Goal: Check status: Check status

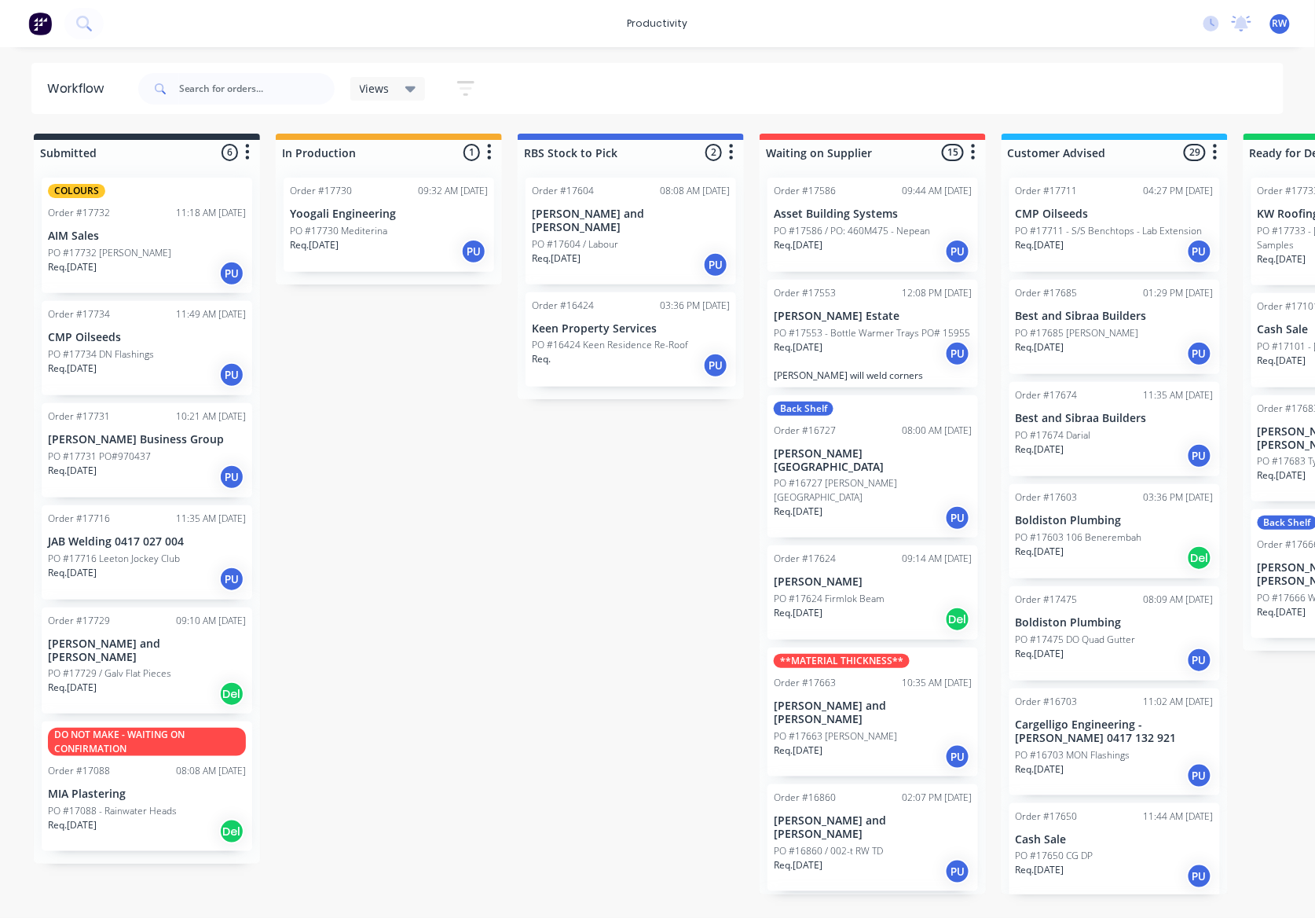
click at [94, 818] on p "Req. 01/07/25" at bounding box center [72, 825] width 49 height 14
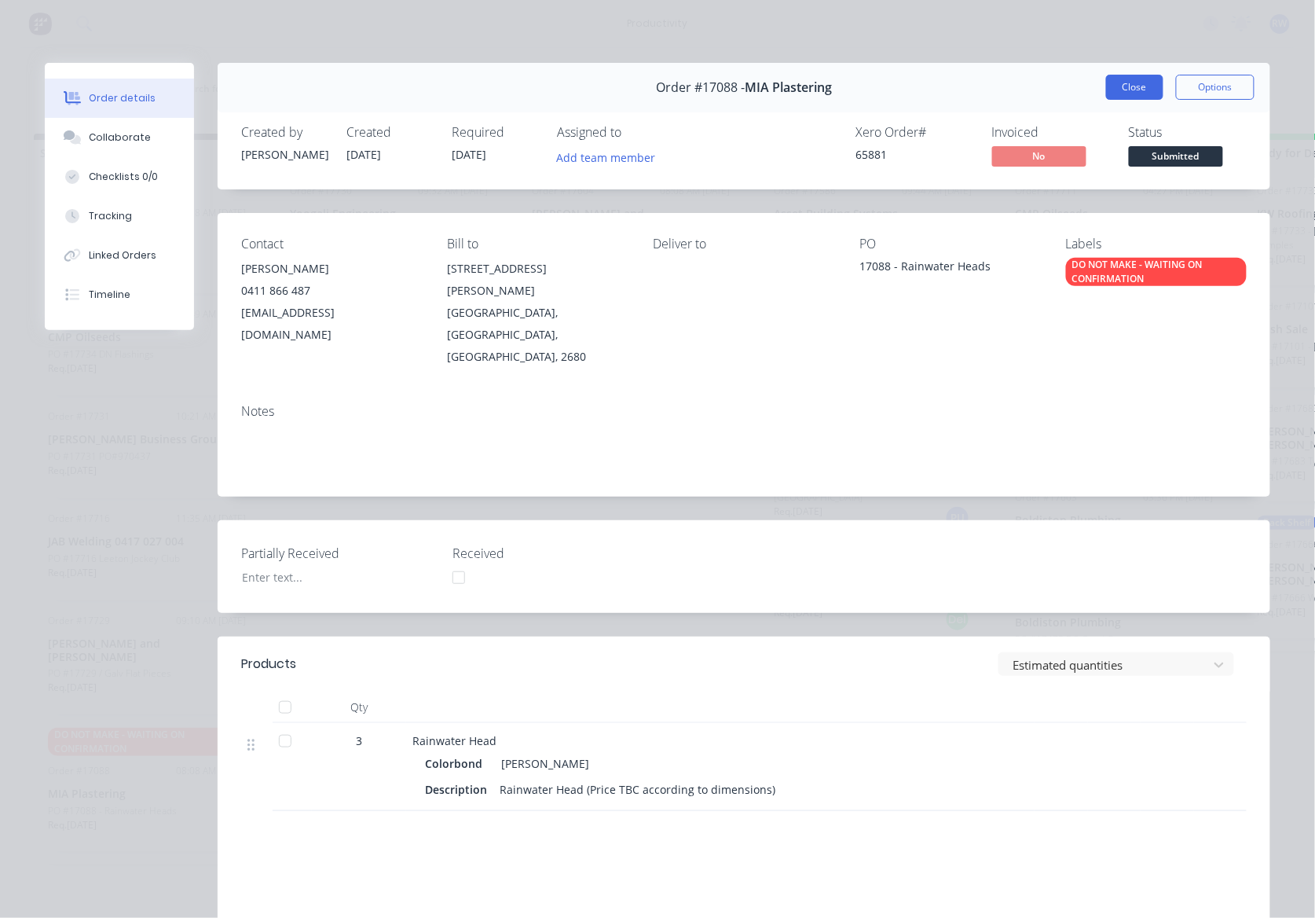
click at [1114, 96] on button "Close" at bounding box center [1134, 87] width 57 height 25
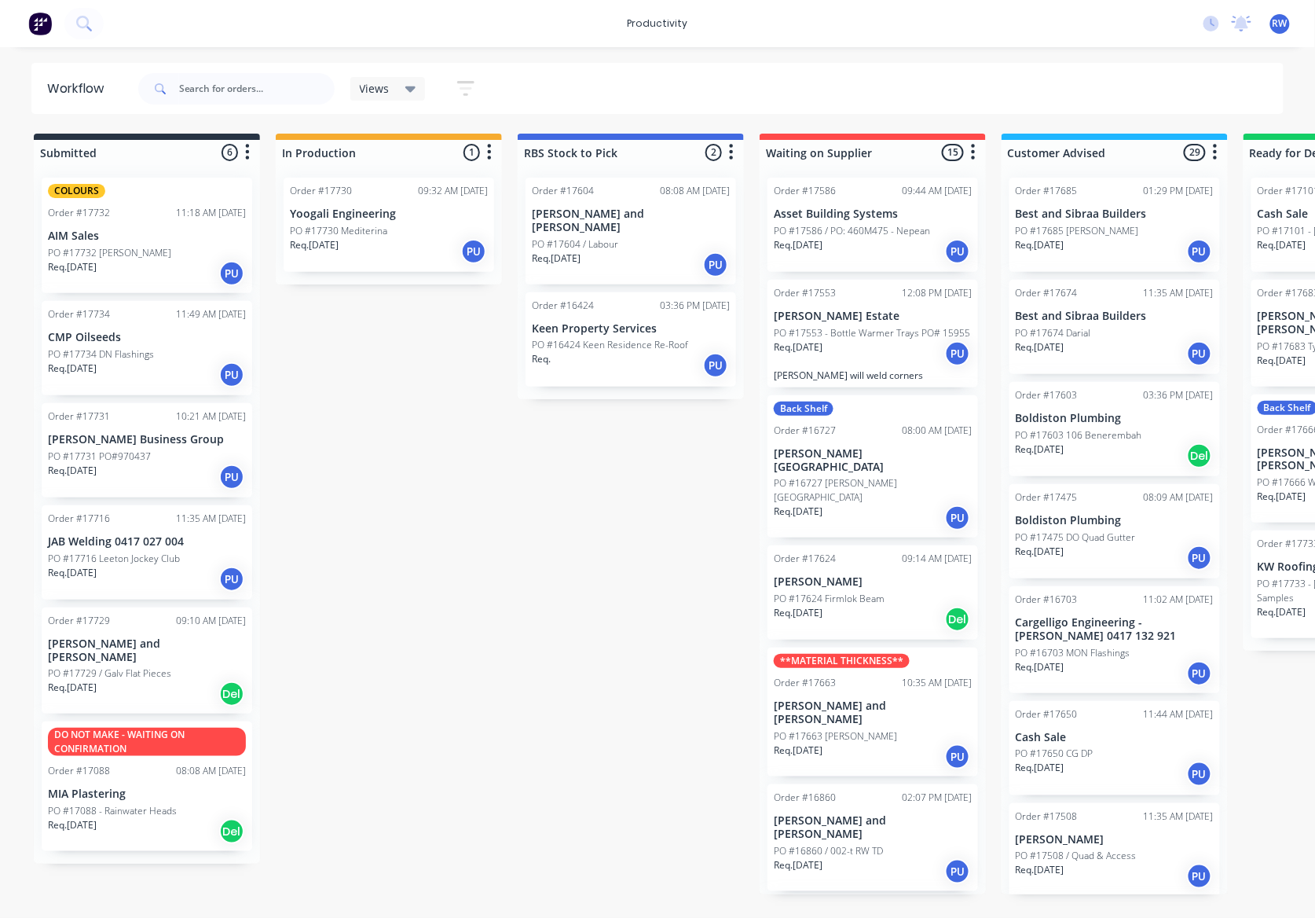
click at [145, 366] on div "Req. [DATE] PU" at bounding box center [147, 374] width 198 height 27
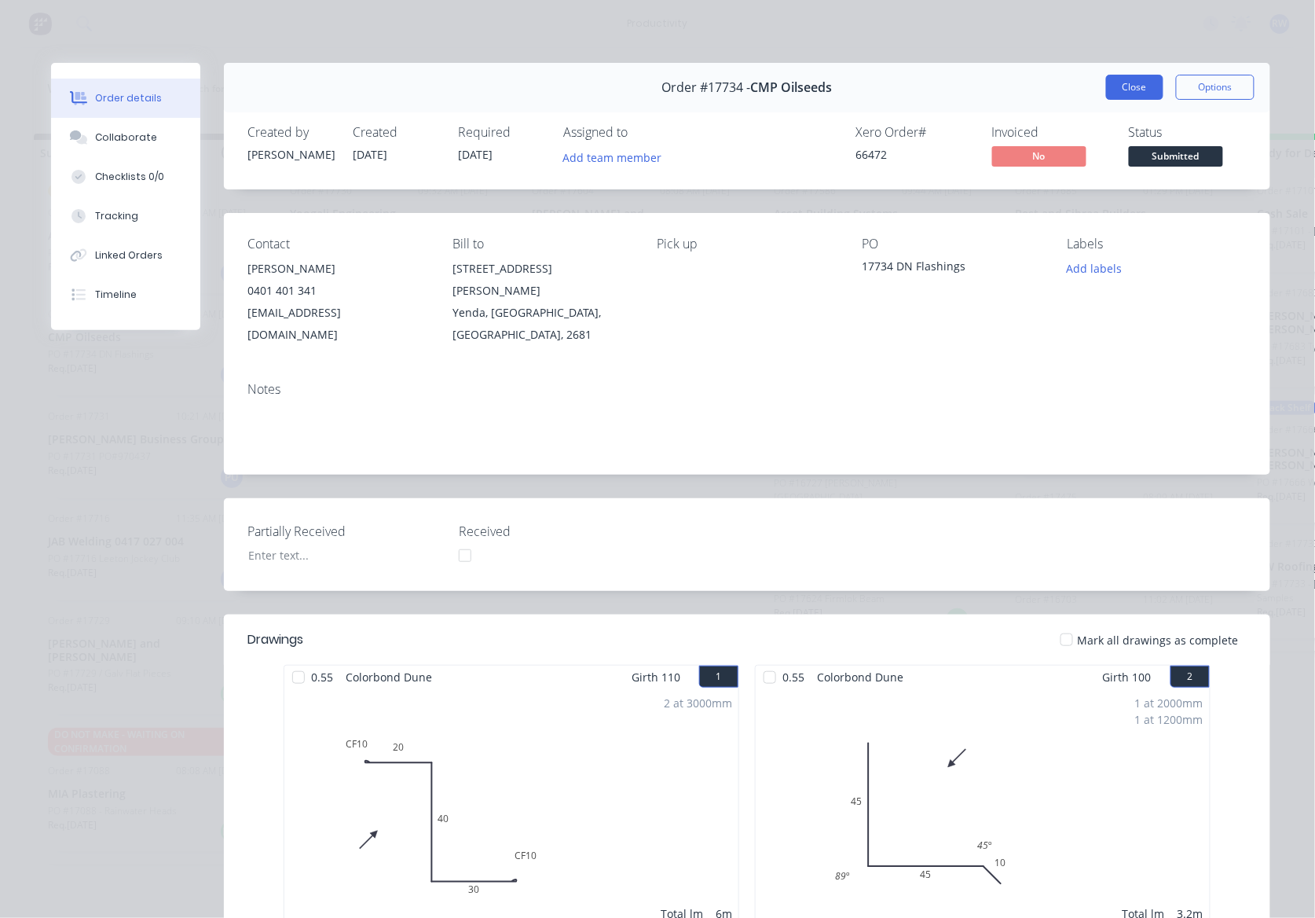
click at [1132, 88] on button "Close" at bounding box center [1134, 87] width 57 height 25
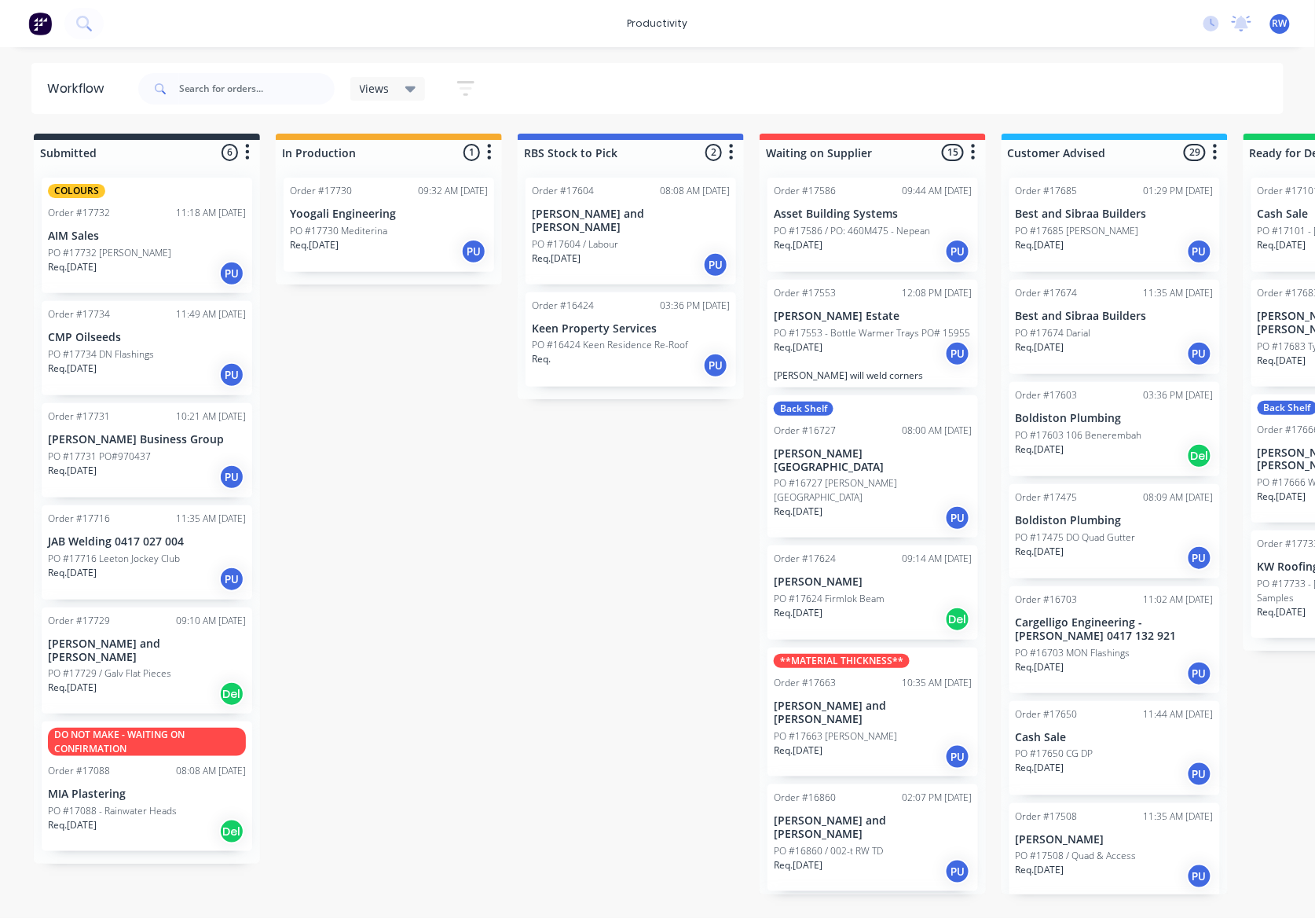
click at [145, 271] on div "Req. [DATE] PU" at bounding box center [147, 273] width 198 height 27
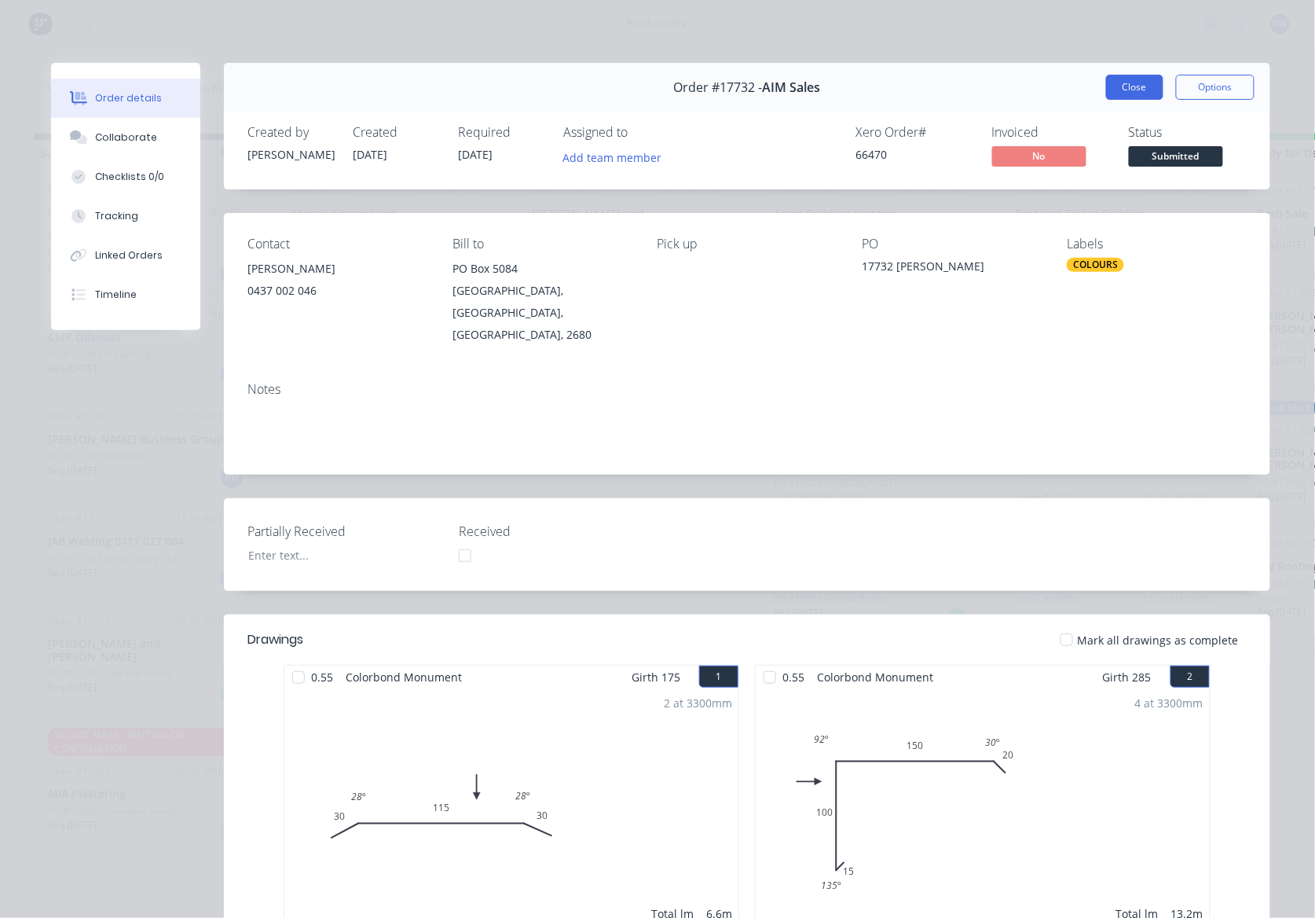
click at [1123, 77] on button "Close" at bounding box center [1134, 87] width 57 height 25
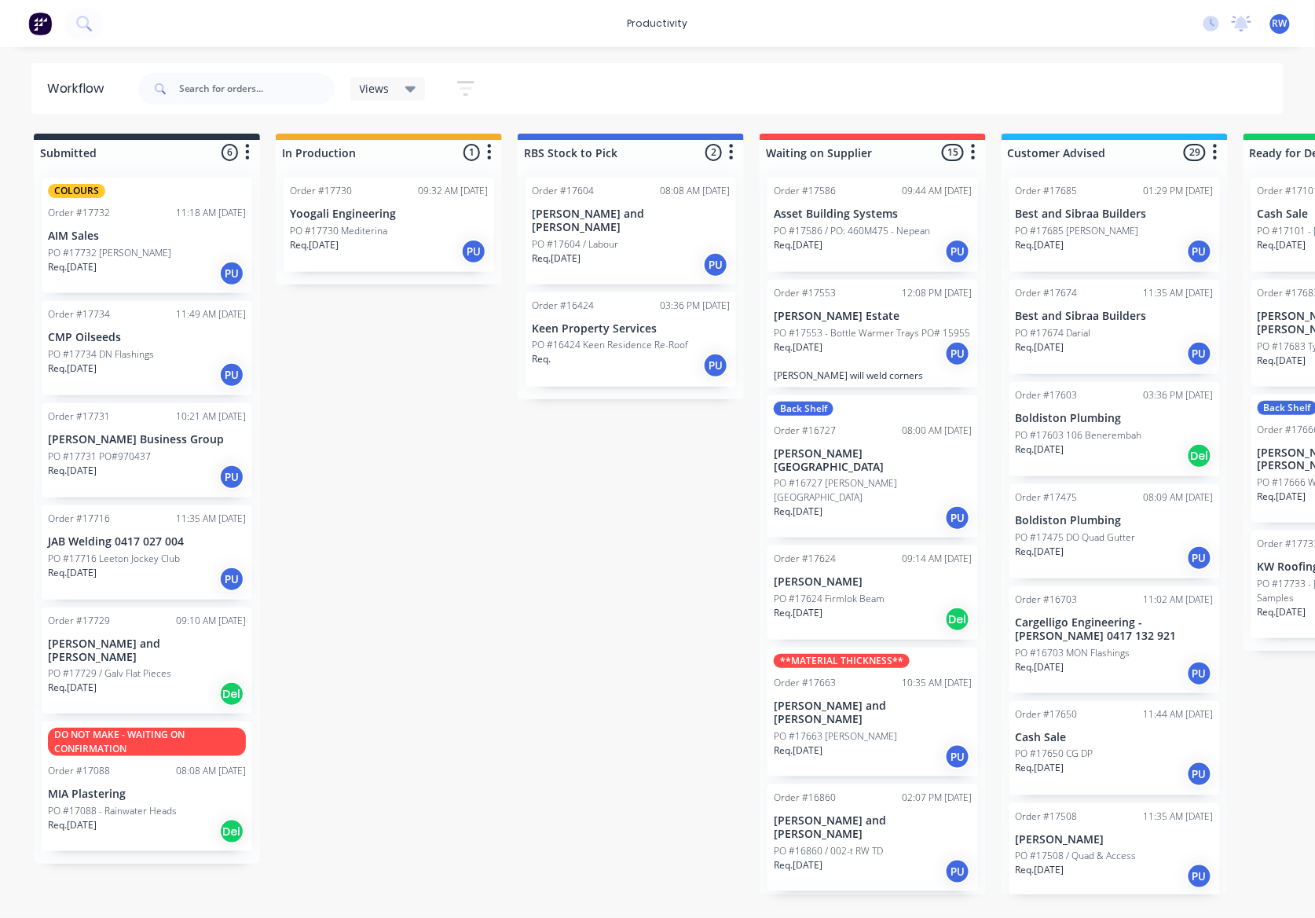
click at [868, 253] on div "Req. [DATE] PU" at bounding box center [873, 251] width 198 height 27
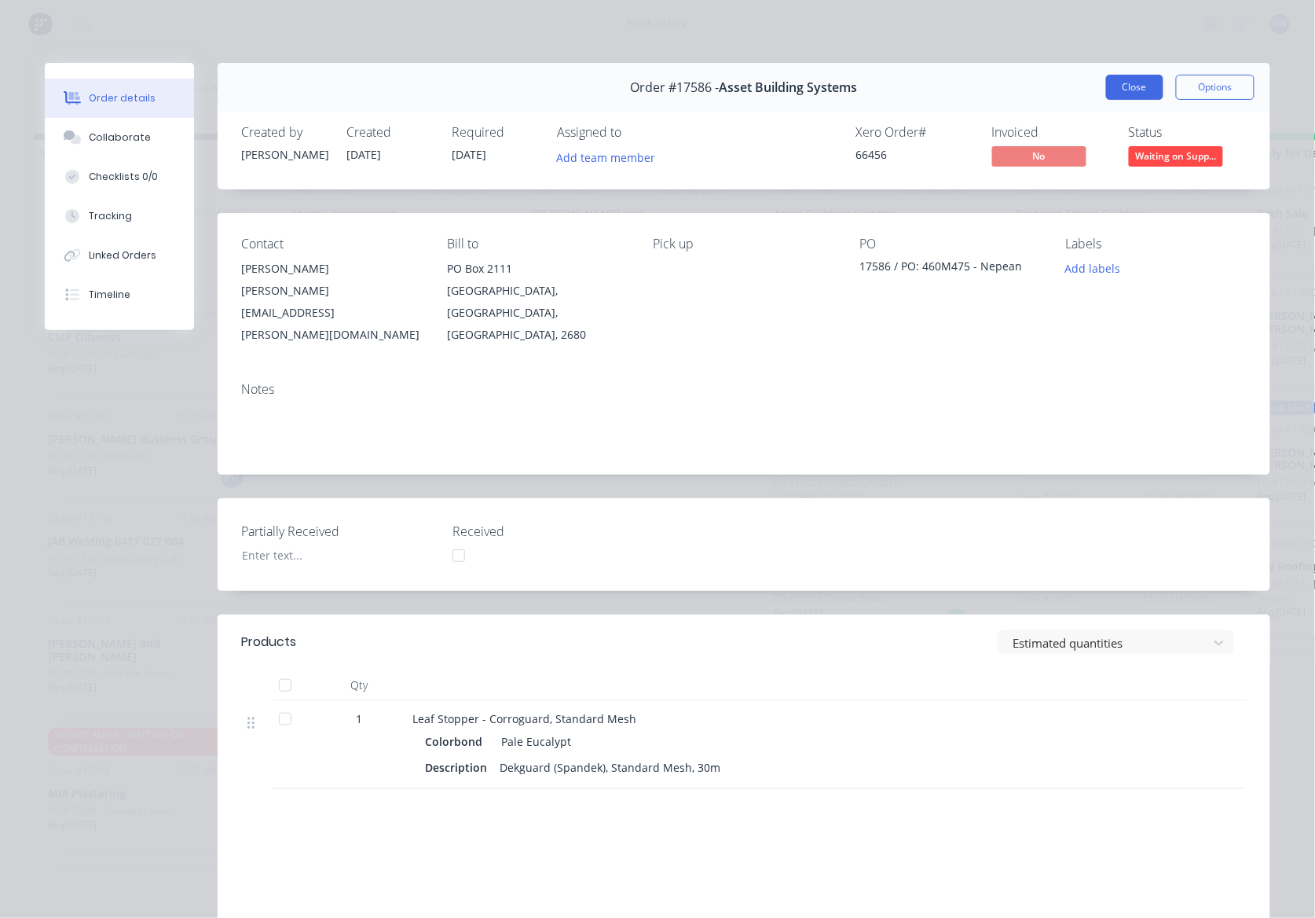
click at [1125, 95] on button "Close" at bounding box center [1134, 87] width 57 height 25
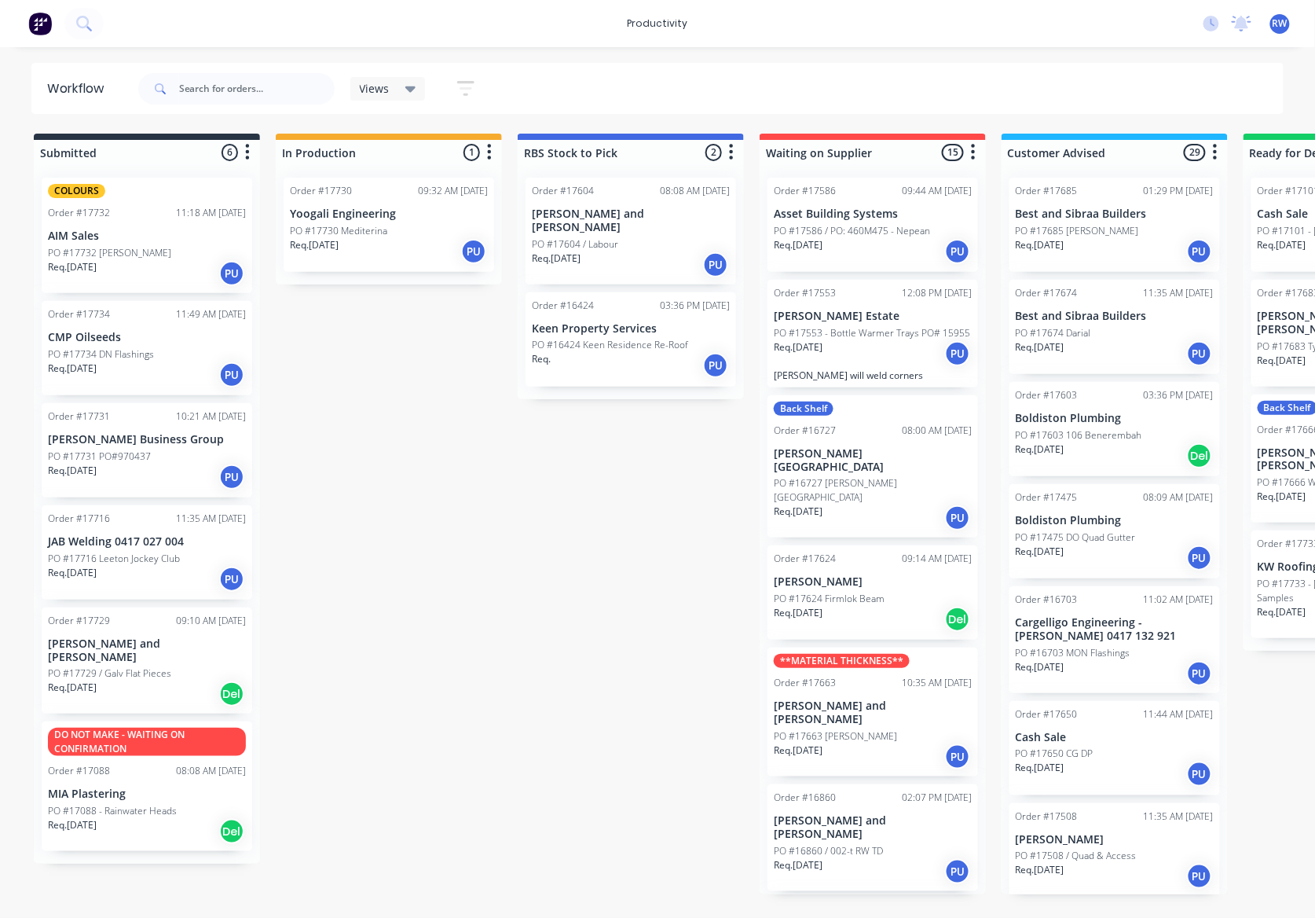
click at [840, 606] on div "Req. [DATE] Del" at bounding box center [873, 619] width 198 height 27
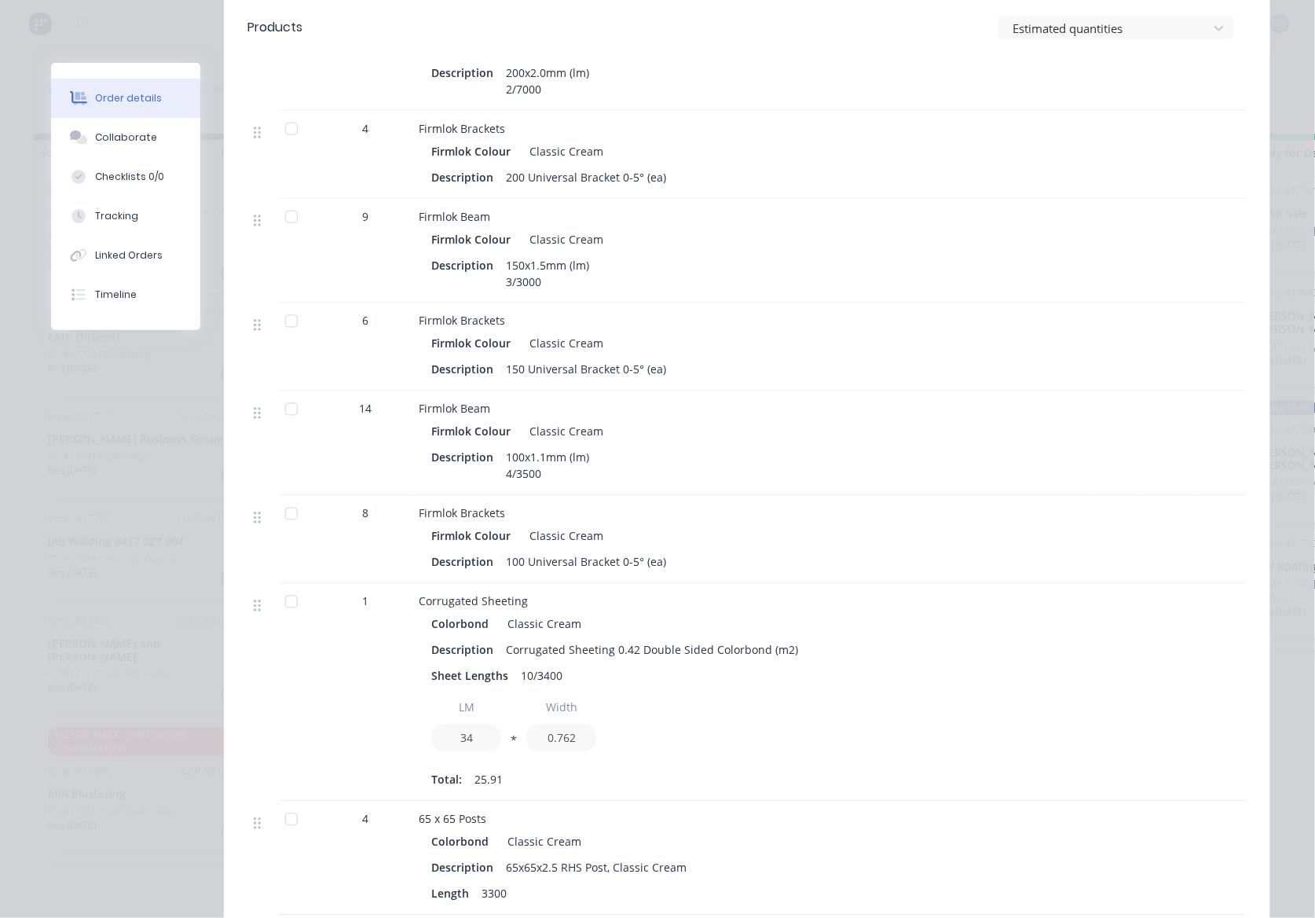
scroll to position [733, 0]
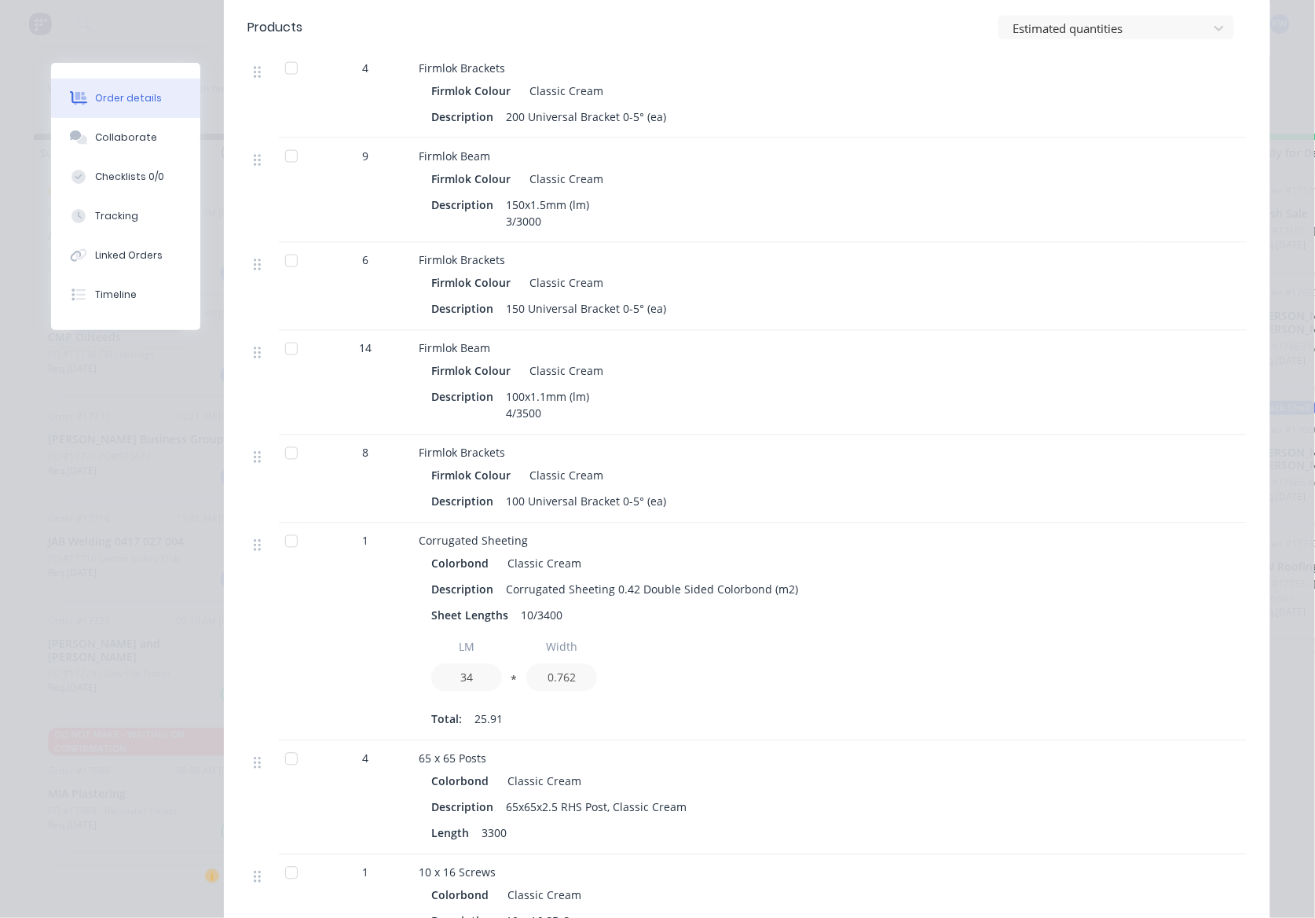
click at [281, 531] on div at bounding box center [291, 541] width 31 height 31
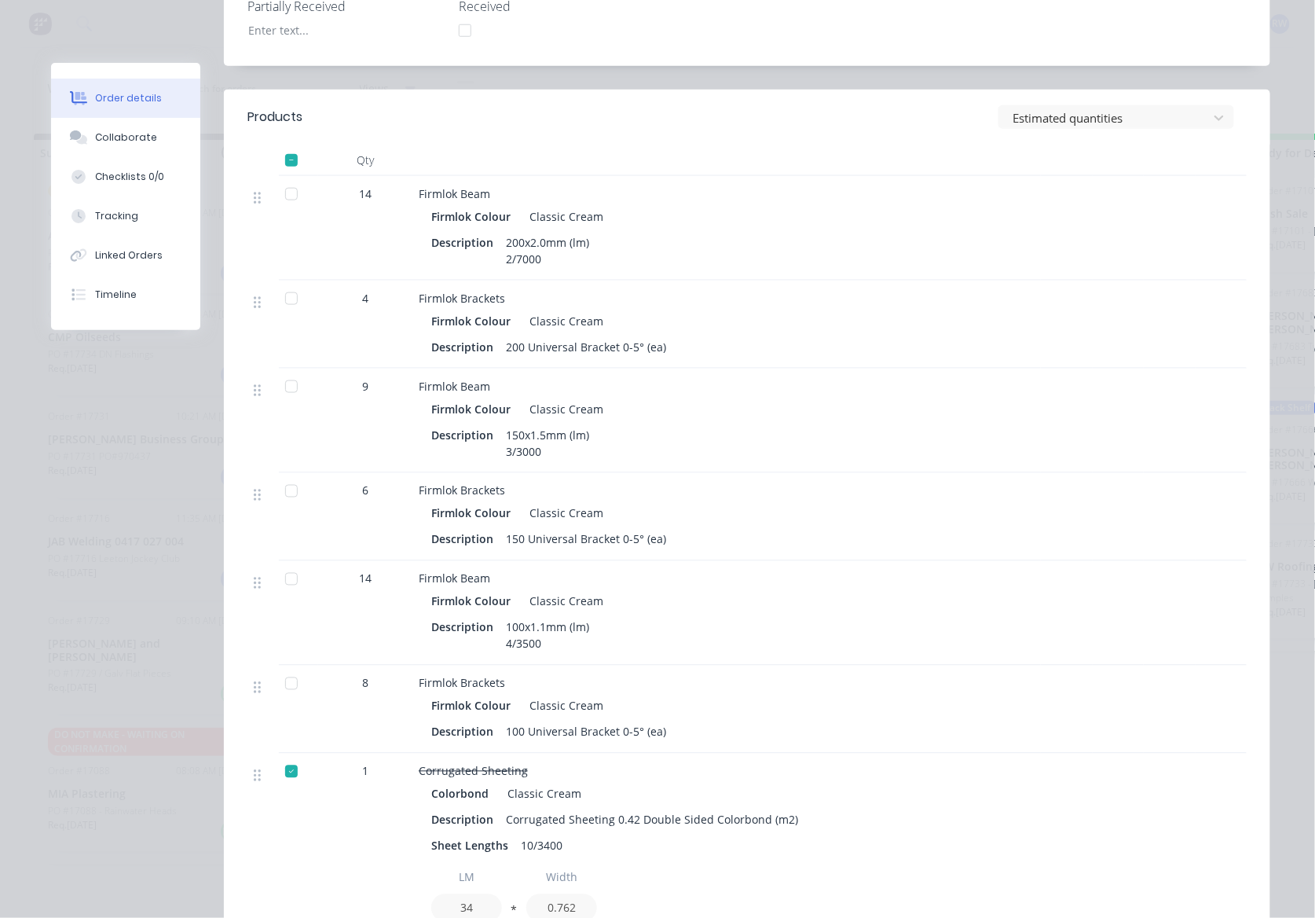
scroll to position [419, 0]
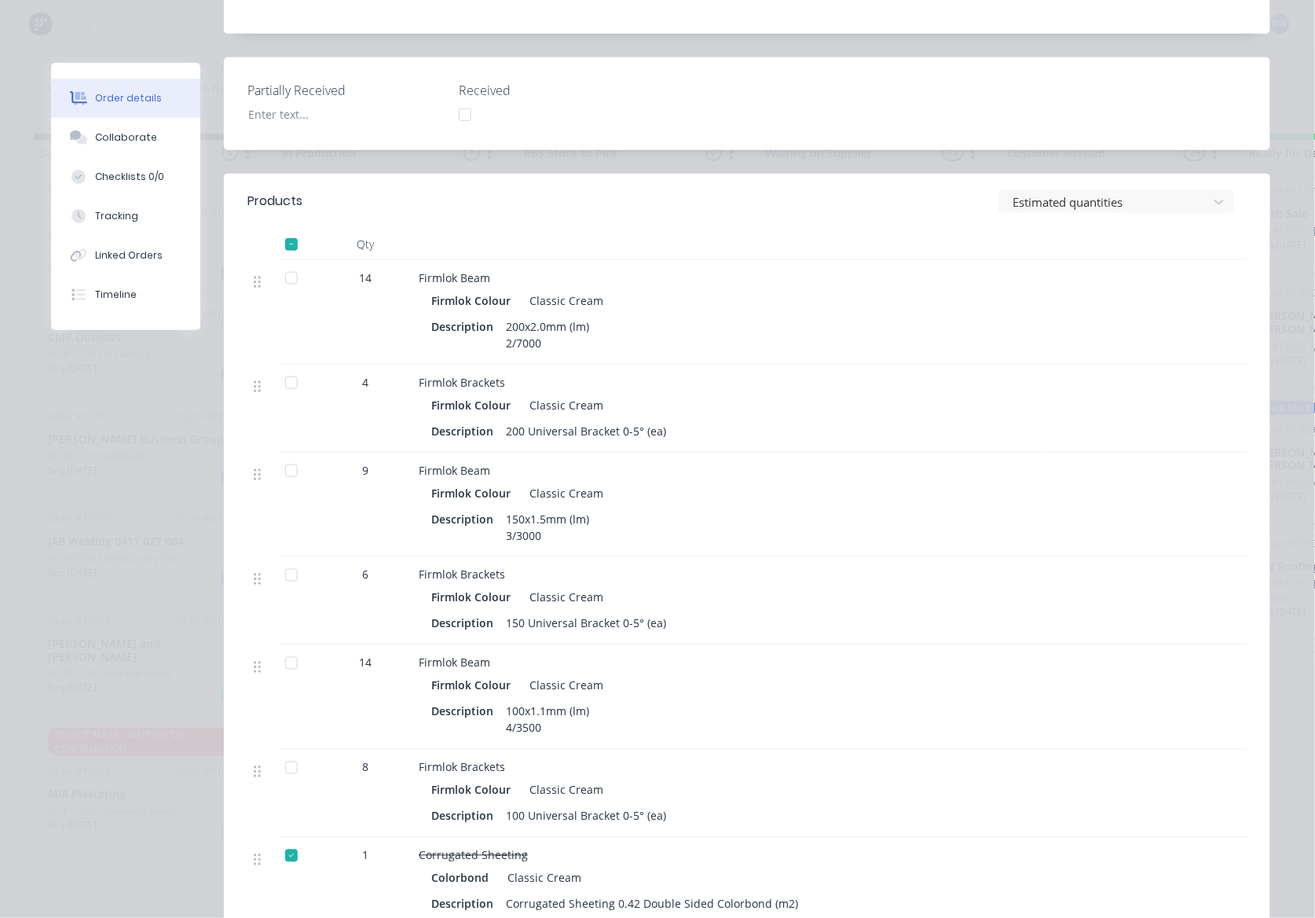
click at [278, 262] on div at bounding box center [291, 277] width 31 height 31
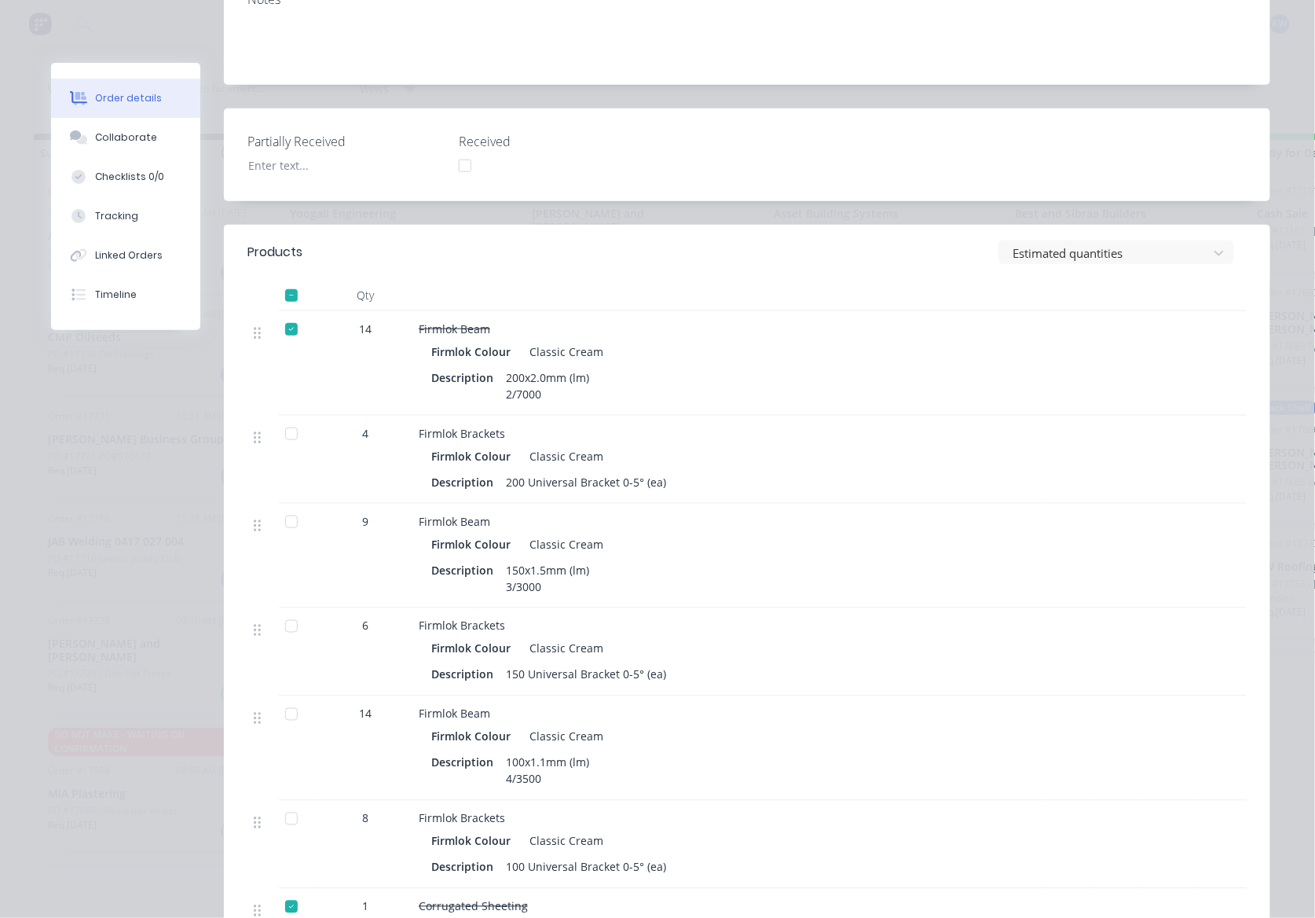
scroll to position [416, 0]
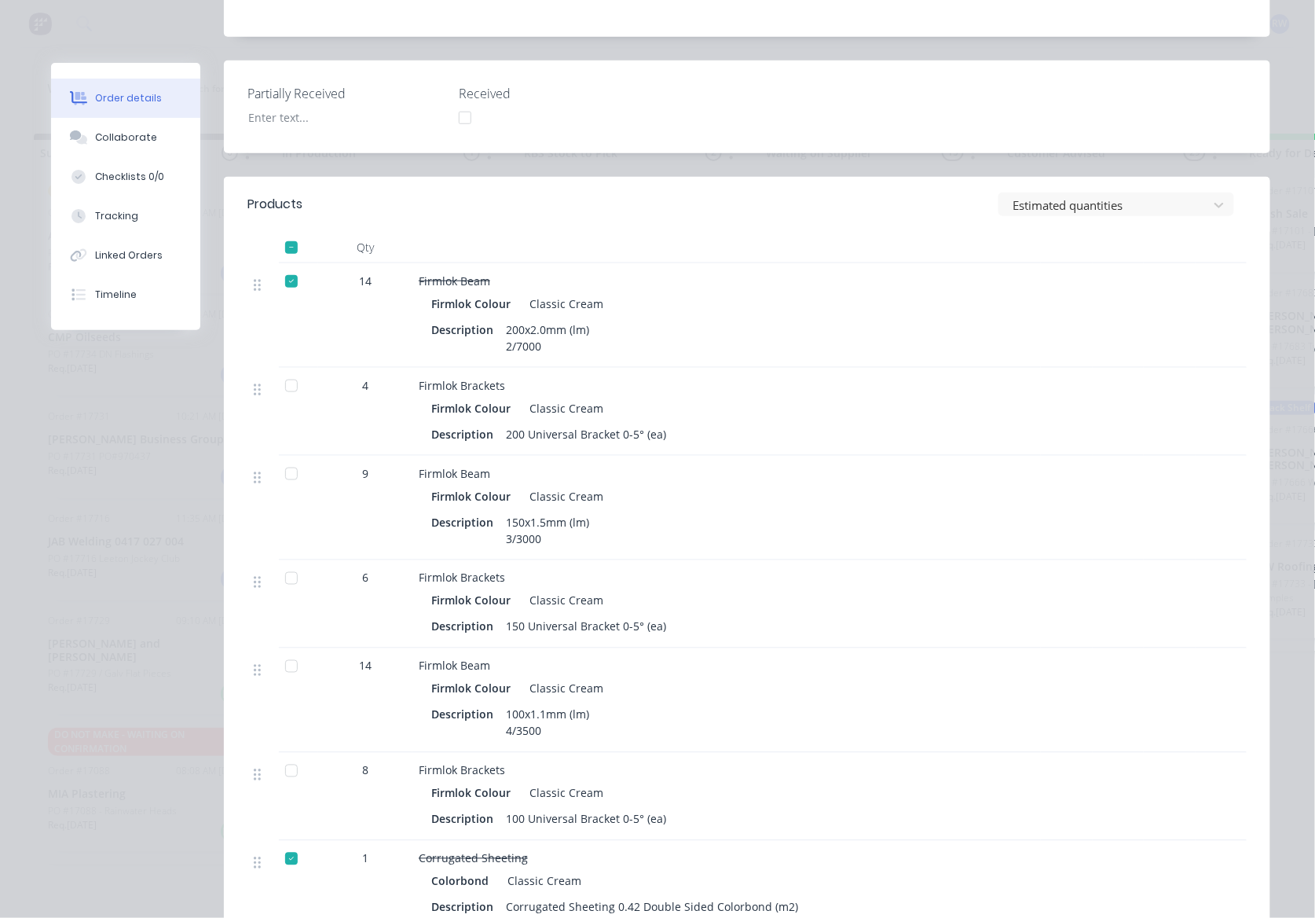
click at [278, 370] on div at bounding box center [291, 385] width 31 height 31
click at [281, 460] on div at bounding box center [291, 473] width 31 height 31
click at [286, 570] on div at bounding box center [291, 578] width 31 height 31
click at [284, 652] on div at bounding box center [291, 666] width 31 height 31
click at [280, 755] on div at bounding box center [291, 770] width 31 height 31
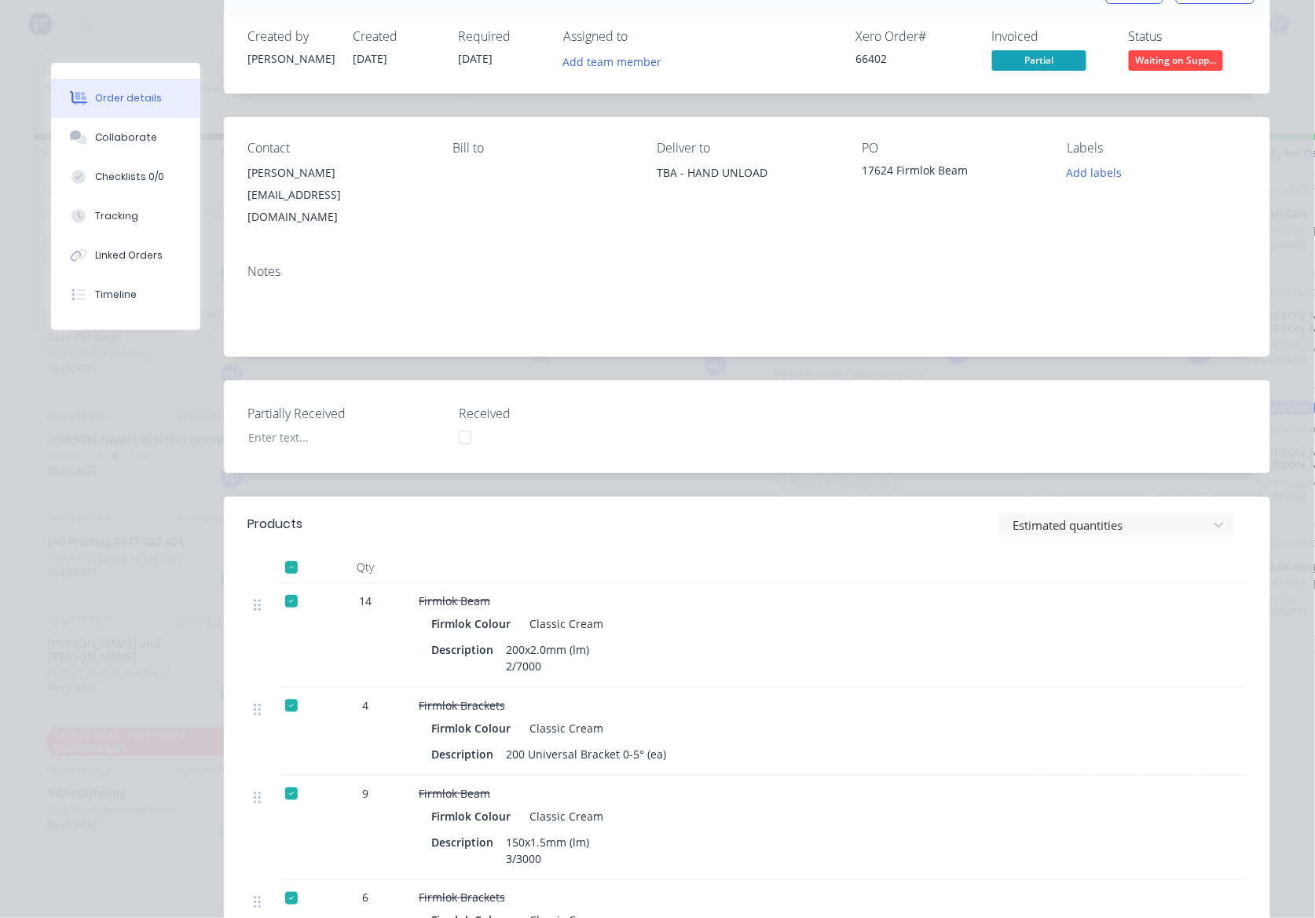
scroll to position [0, 0]
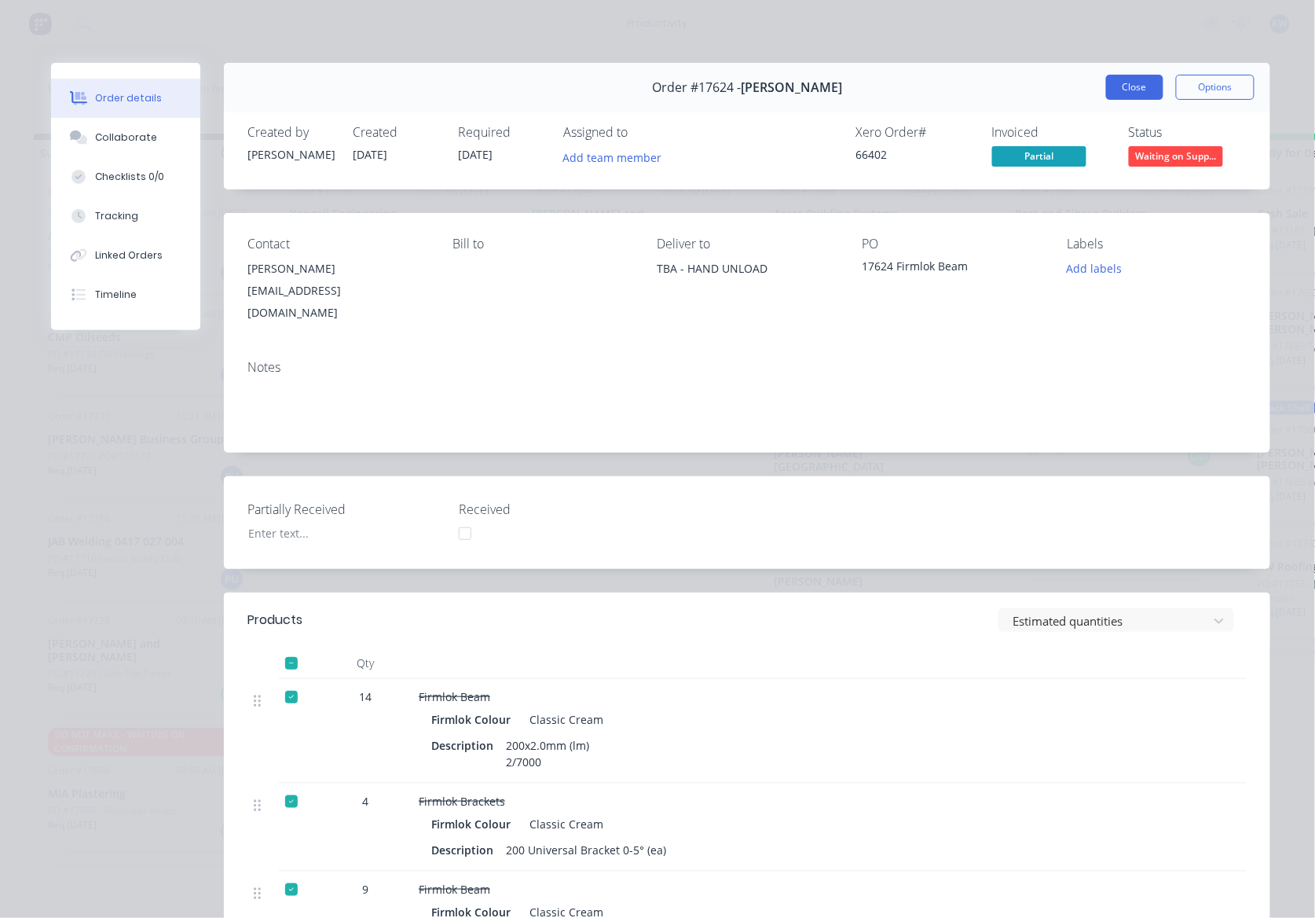
click at [1107, 89] on button "Close" at bounding box center [1134, 87] width 57 height 25
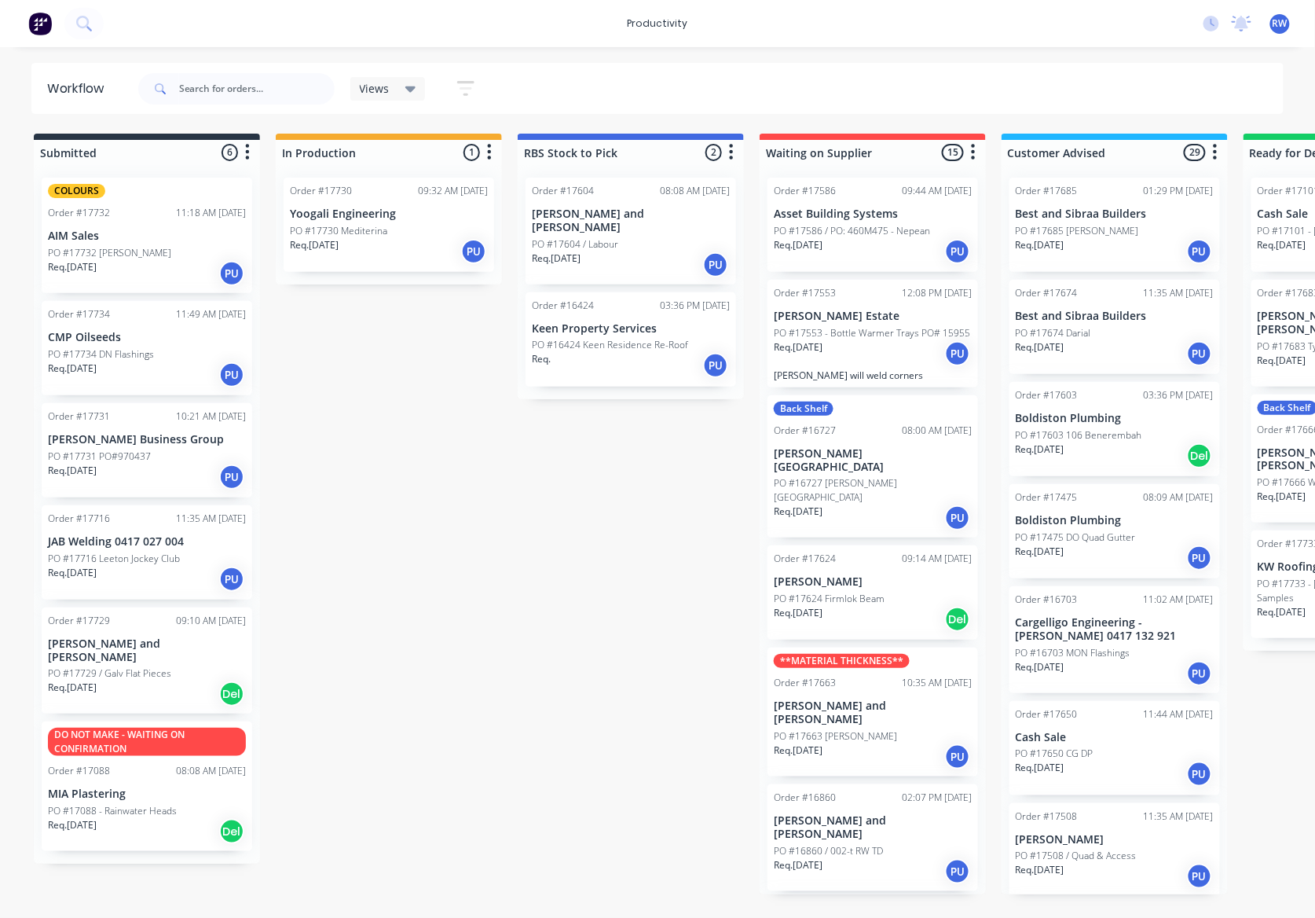
click at [890, 729] on div "PO #17663 [PERSON_NAME]" at bounding box center [873, 736] width 198 height 14
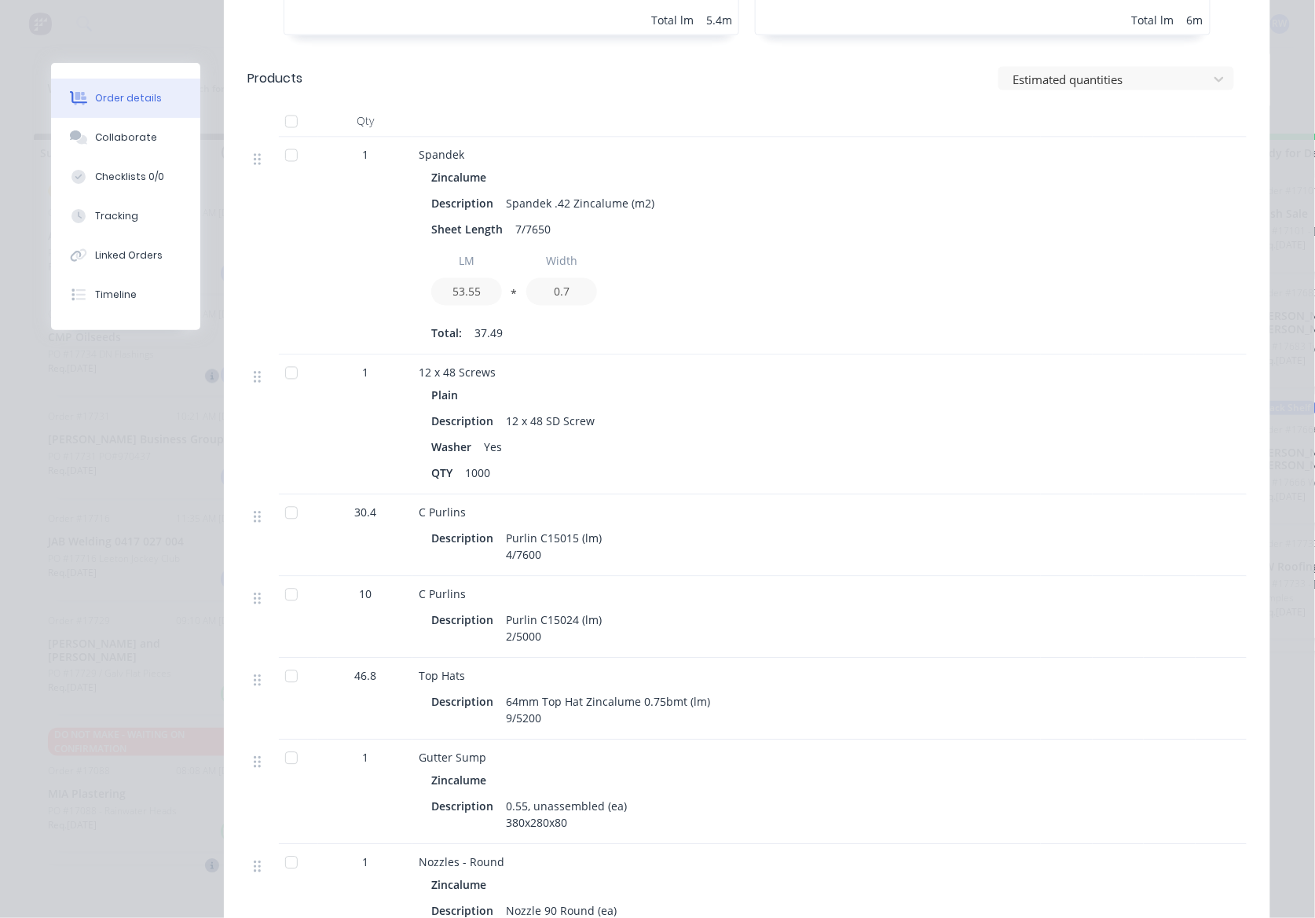
scroll to position [943, 0]
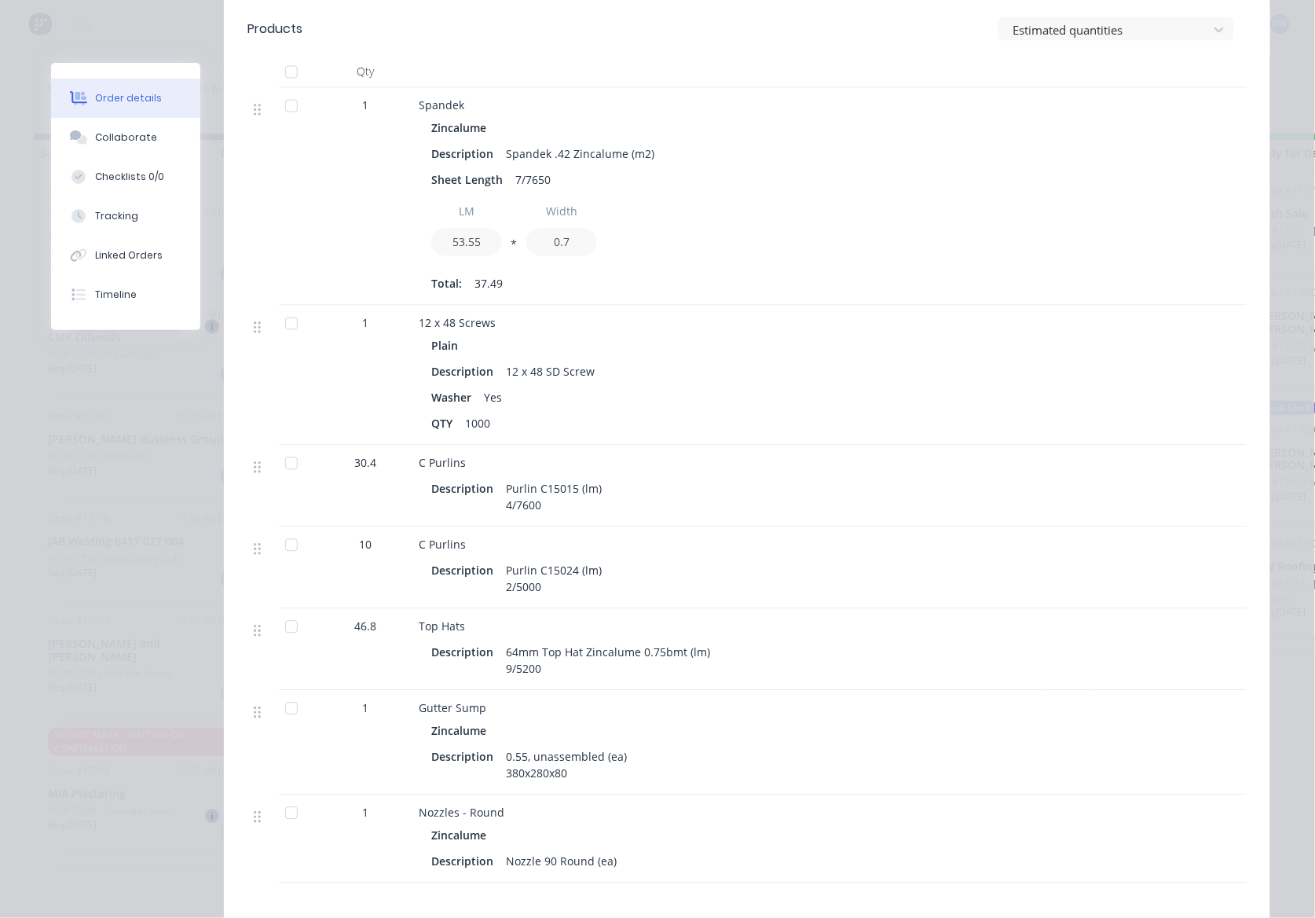
click at [280, 448] on div at bounding box center [291, 463] width 31 height 31
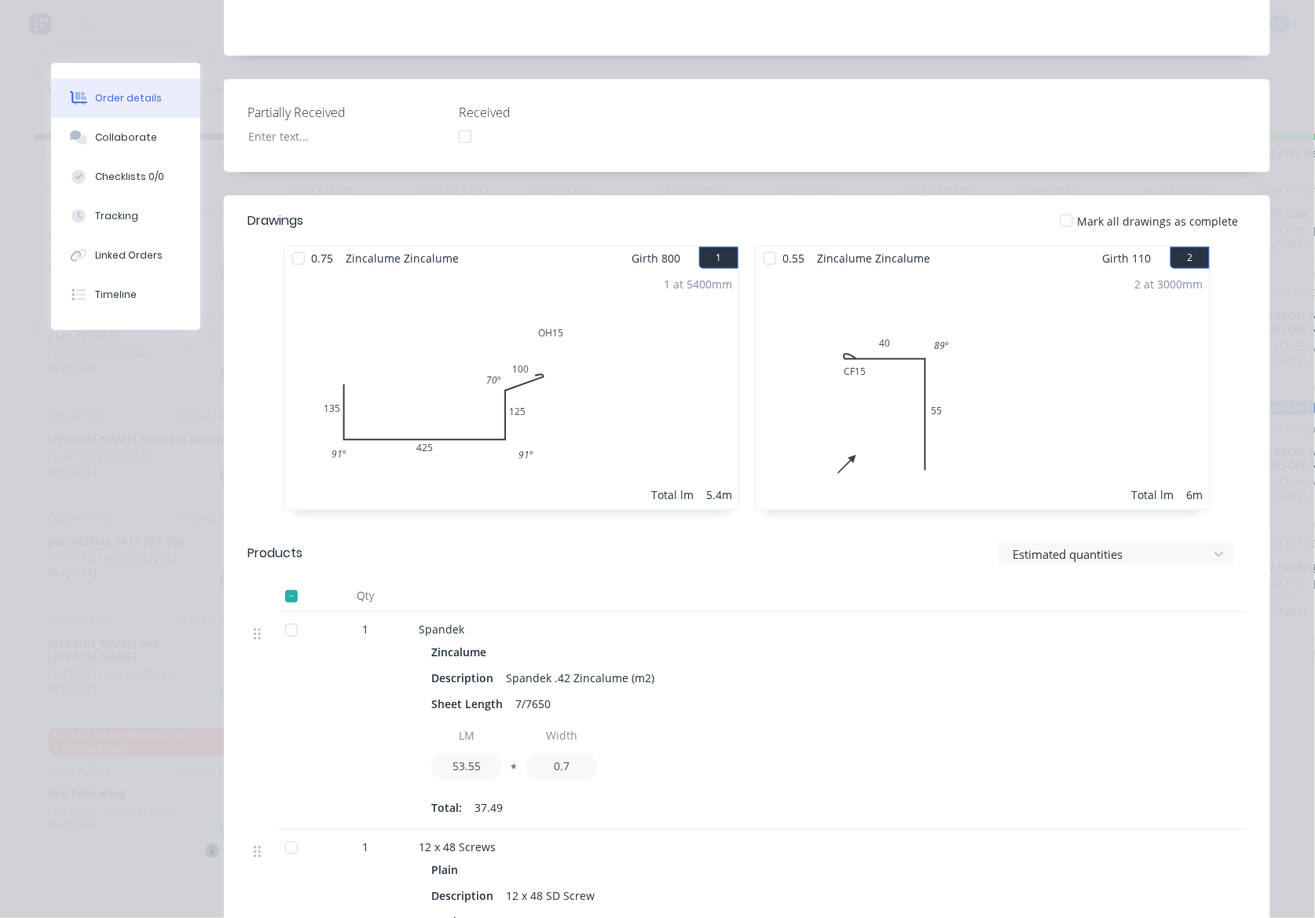
scroll to position [0, 0]
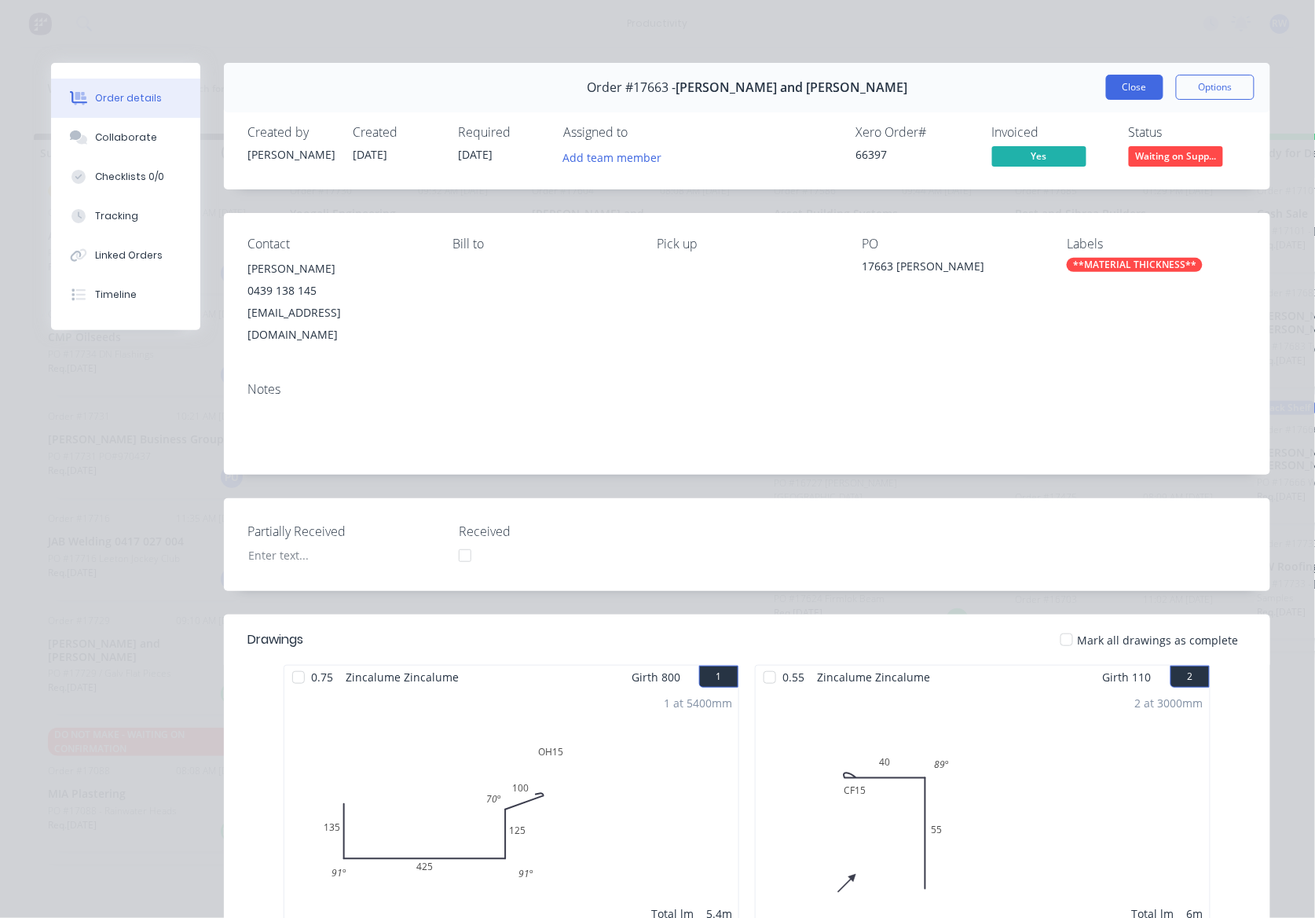
click at [1117, 88] on button "Close" at bounding box center [1134, 87] width 57 height 25
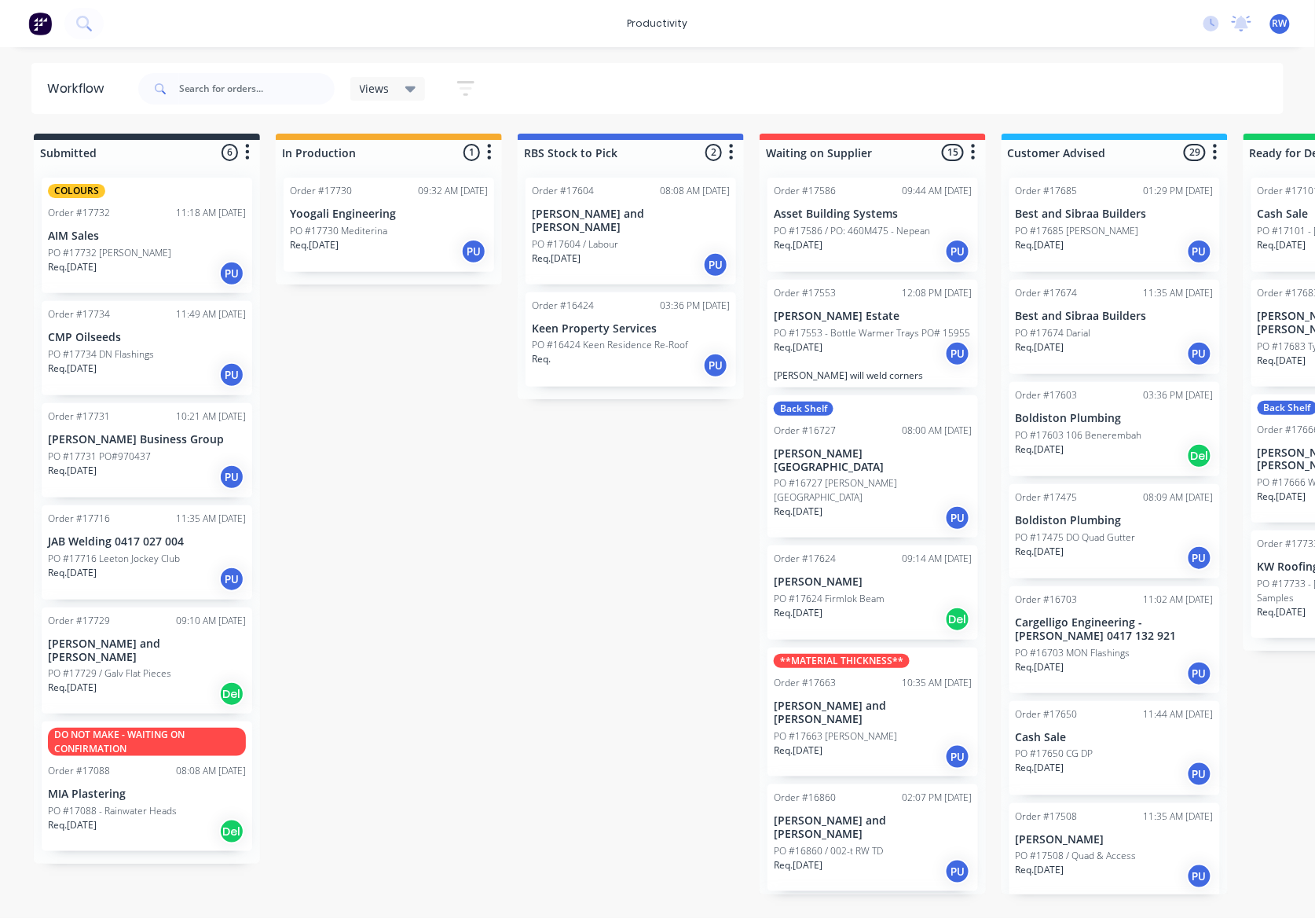
scroll to position [105, 0]
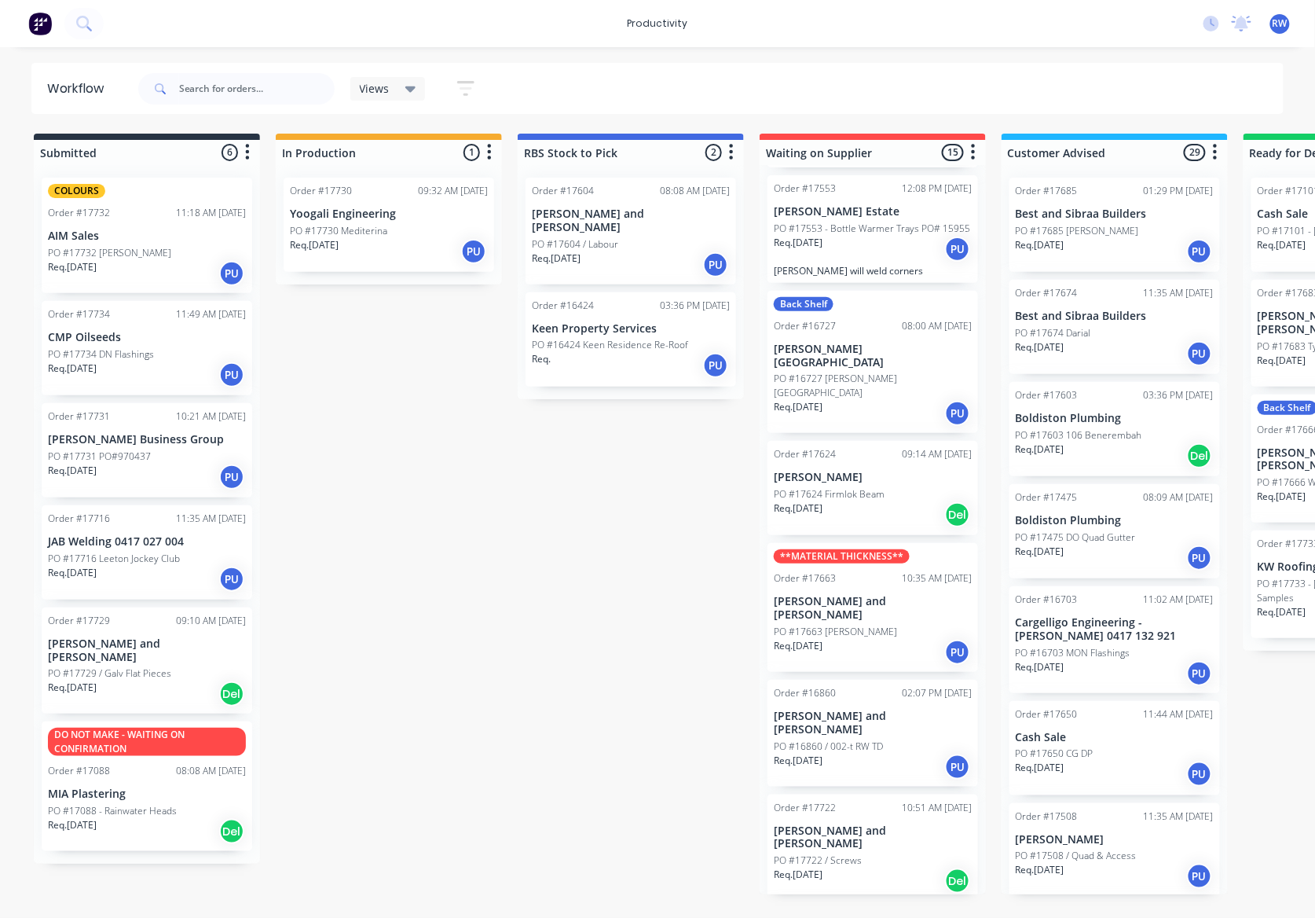
click at [897, 754] on div "Req. [DATE] PU" at bounding box center [873, 767] width 198 height 27
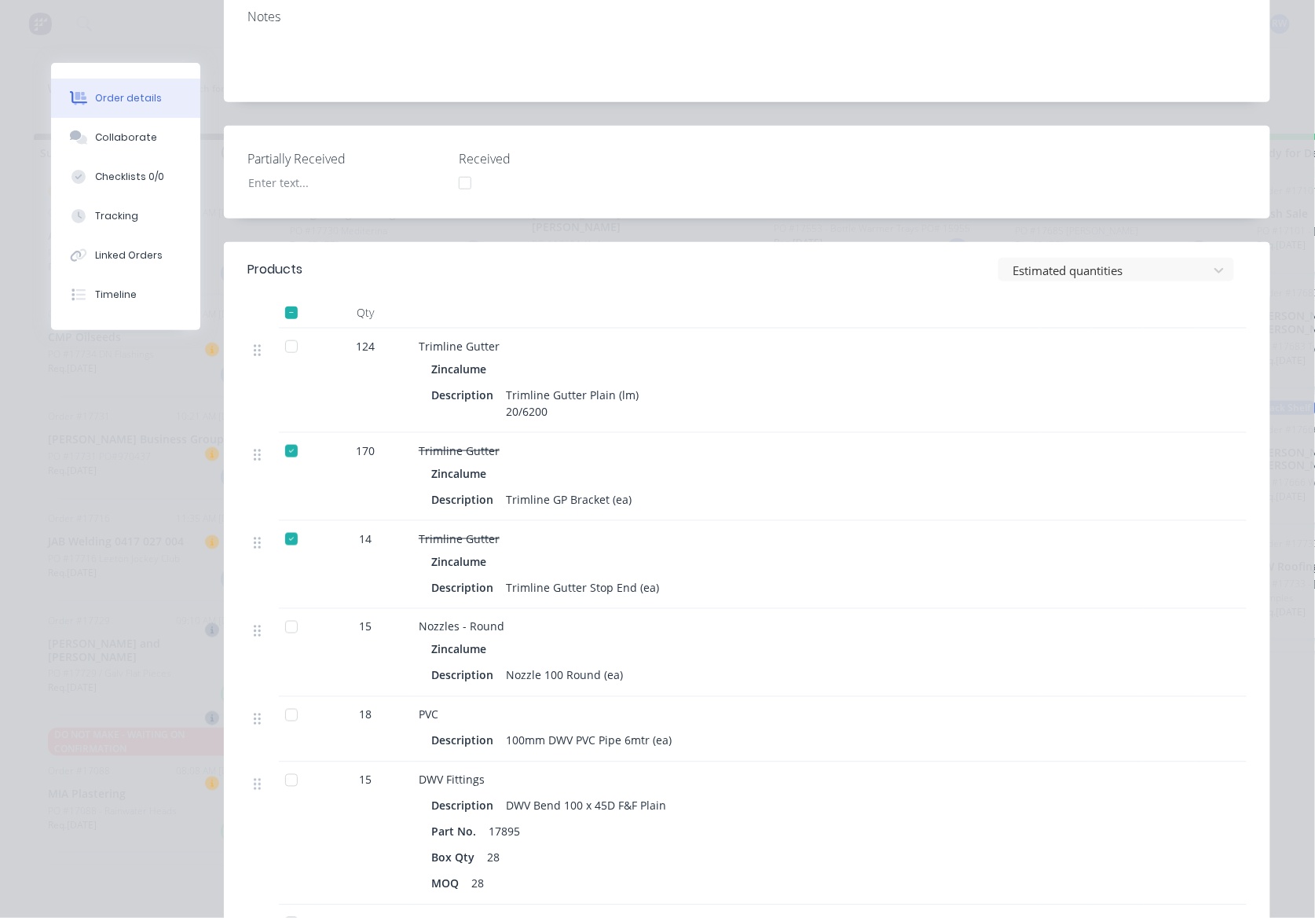
scroll to position [419, 0]
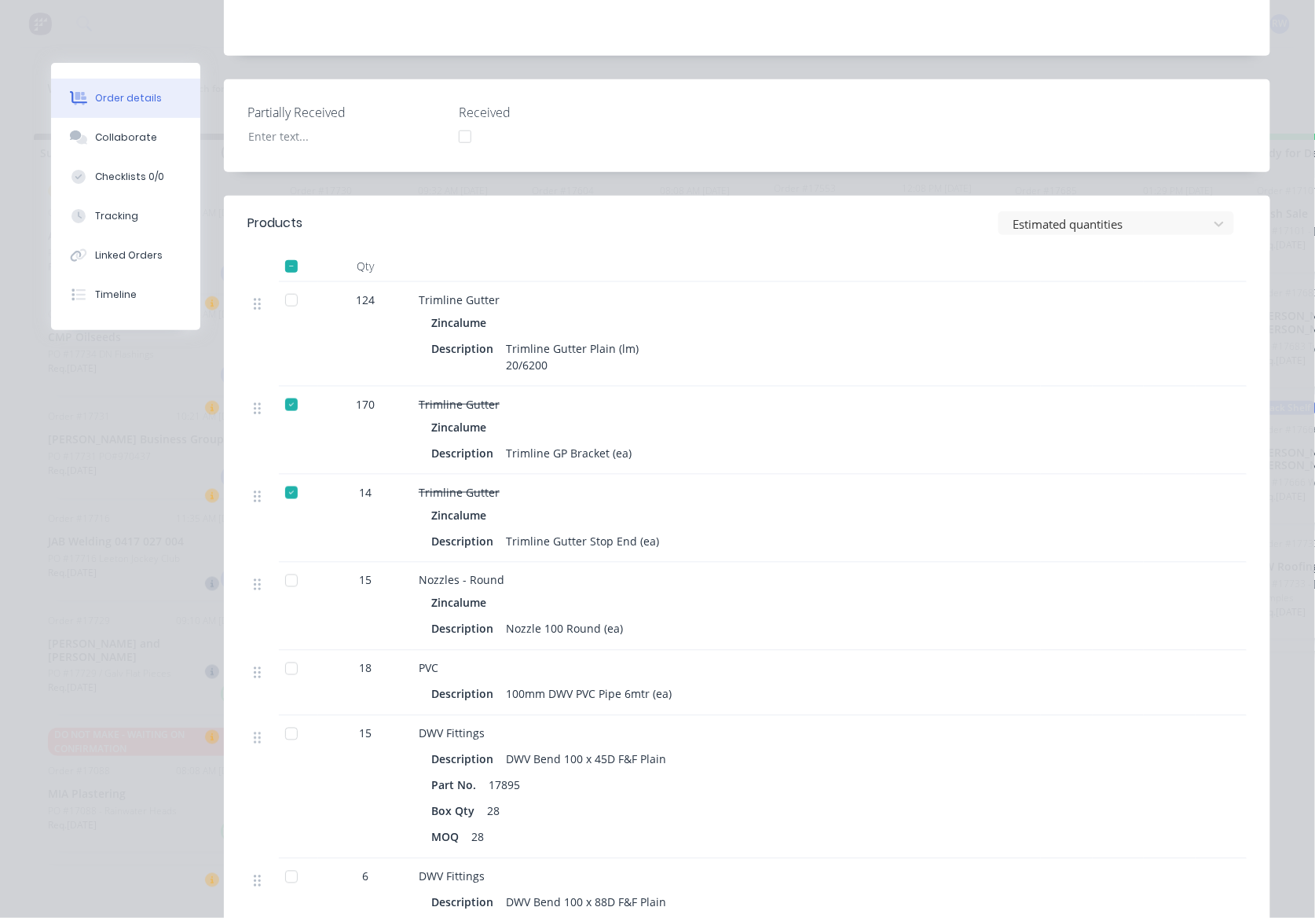
click at [278, 284] on div at bounding box center [291, 299] width 31 height 31
